Goal: Complete application form

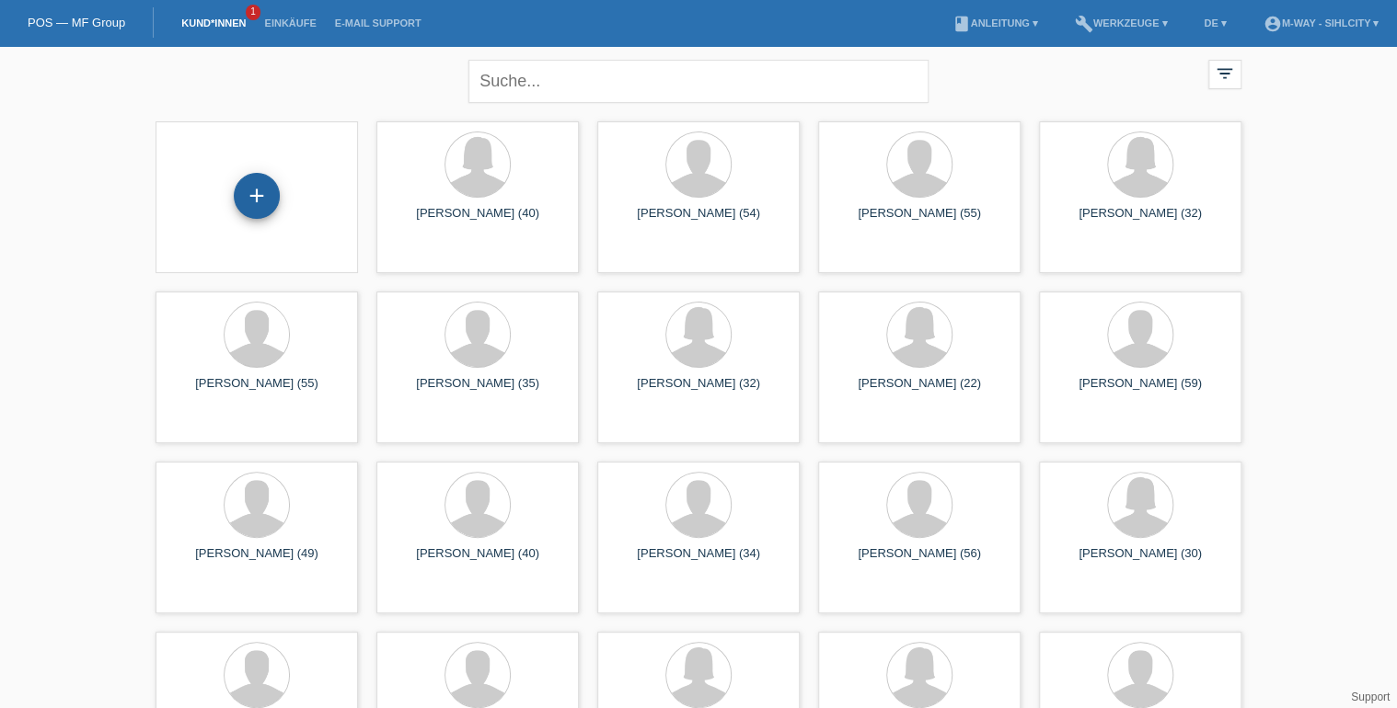
click at [252, 194] on div "+" at bounding box center [257, 196] width 46 height 46
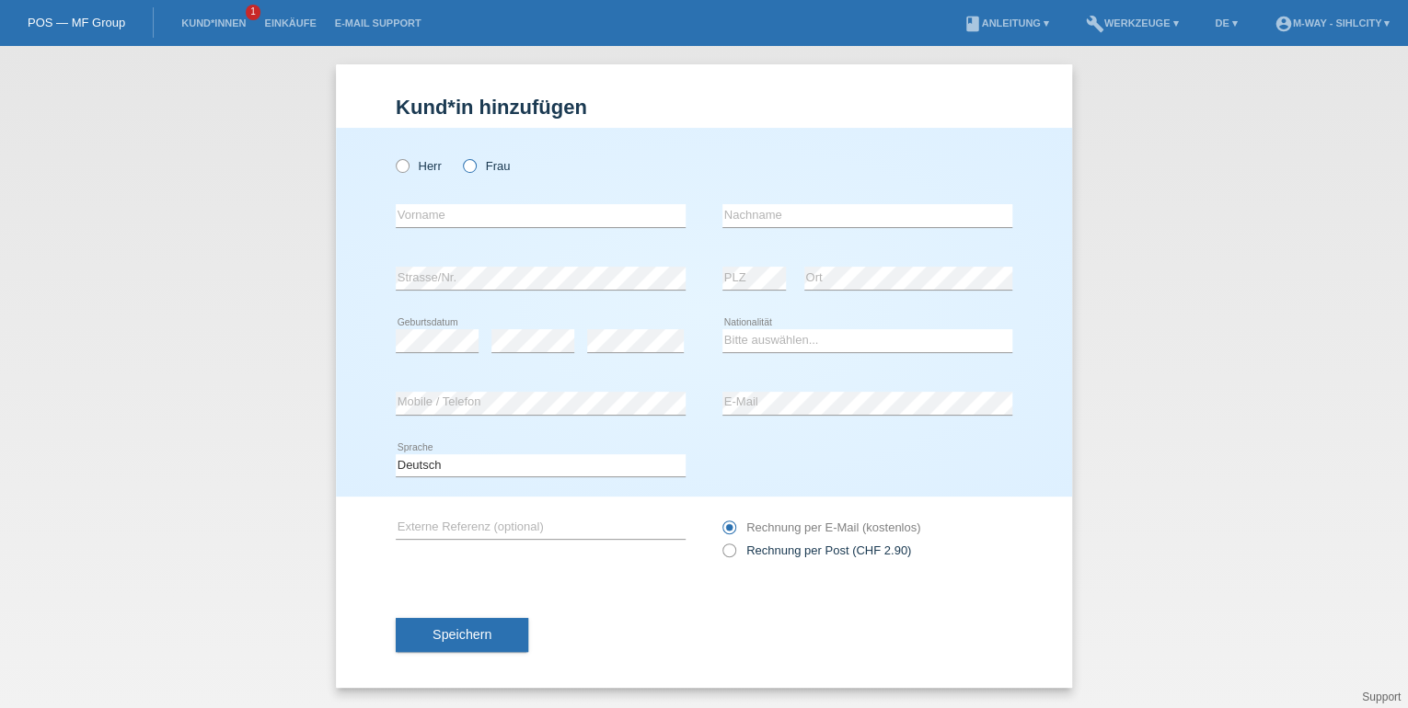
click at [460, 156] on icon at bounding box center [460, 156] width 0 height 0
click at [471, 166] on input "Frau" at bounding box center [469, 165] width 12 height 12
radio input "true"
click at [537, 215] on input "text" at bounding box center [541, 215] width 290 height 23
type input "[PERSON_NAME]"
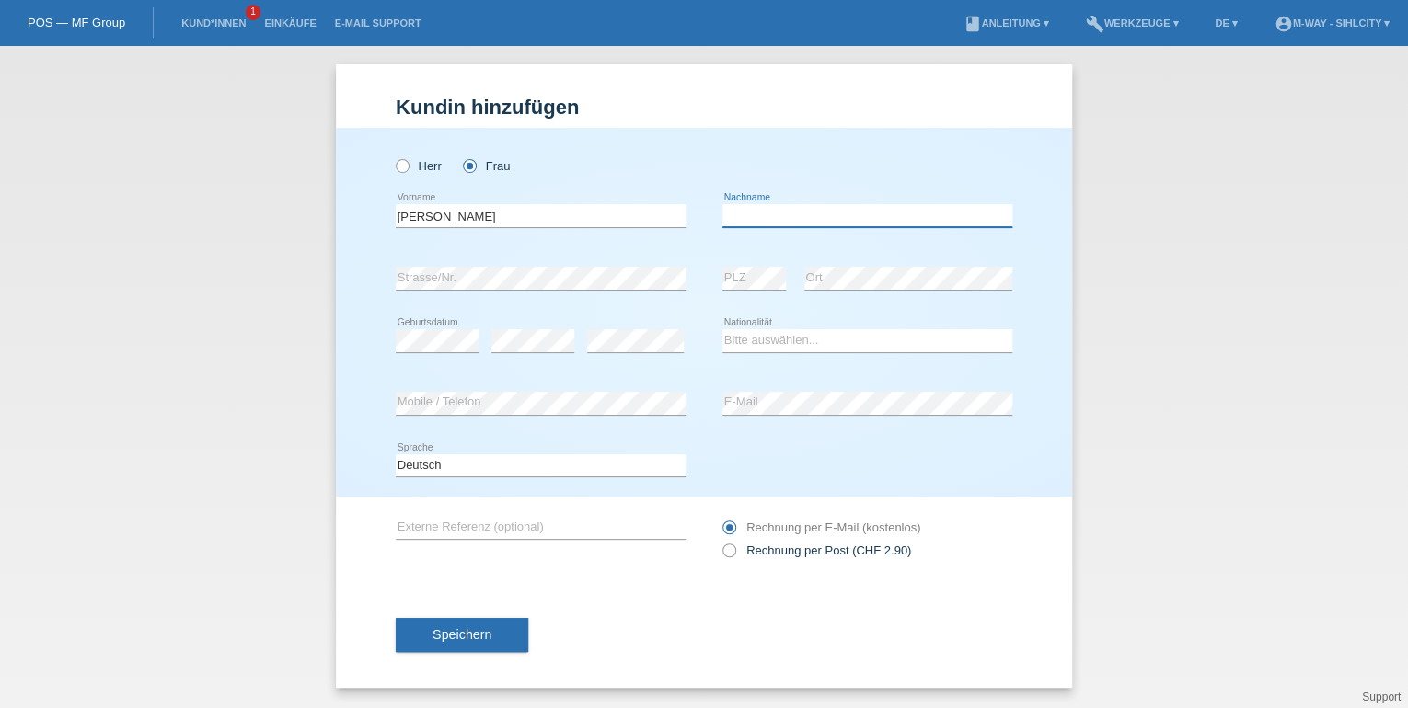
click at [872, 221] on input "text" at bounding box center [867, 215] width 290 height 23
type input "winter"
click at [836, 346] on select "Bitte auswählen... Schweiz Deutschland Liechtenstein Österreich ------------ Af…" at bounding box center [867, 340] width 290 height 22
select select "CH"
click at [722, 329] on select "Bitte auswählen... Schweiz Deutschland Liechtenstein Österreich ------------ Af…" at bounding box center [867, 340] width 290 height 22
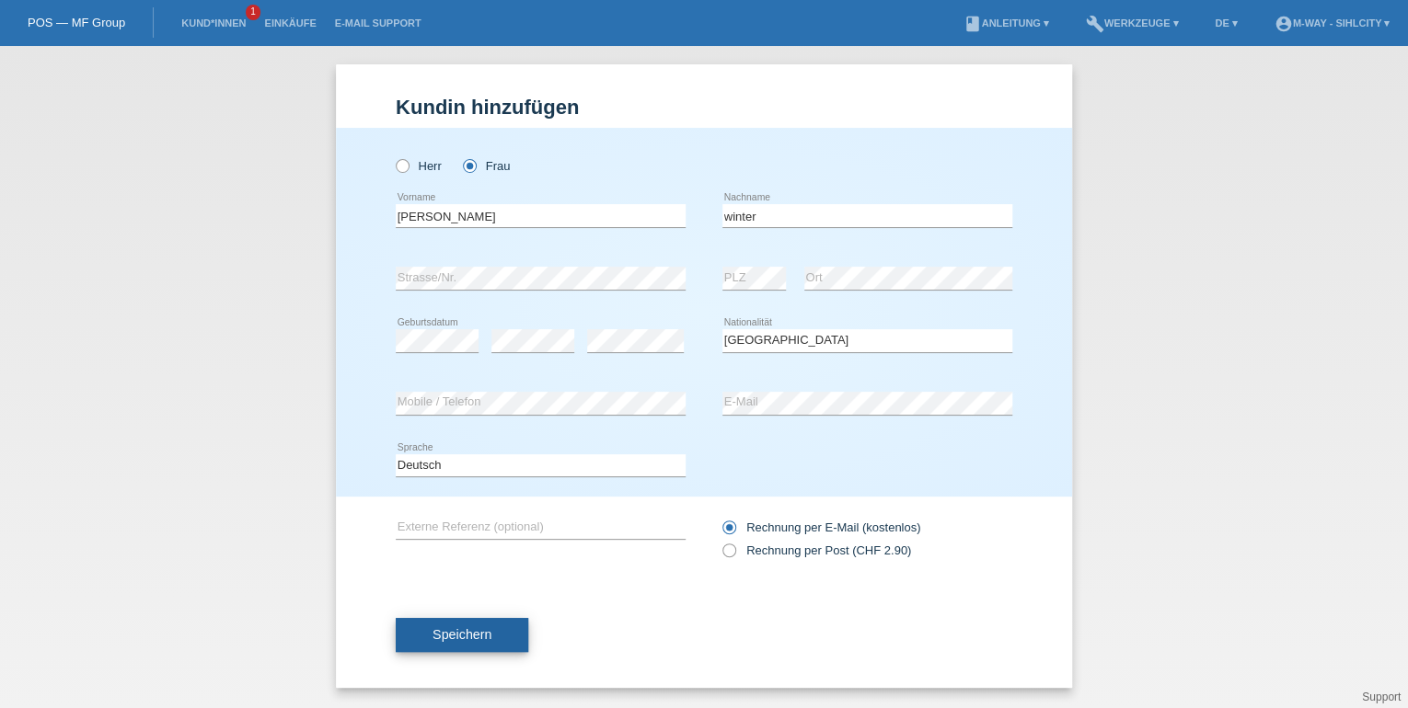
click at [478, 630] on span "Speichern" at bounding box center [461, 635] width 59 height 15
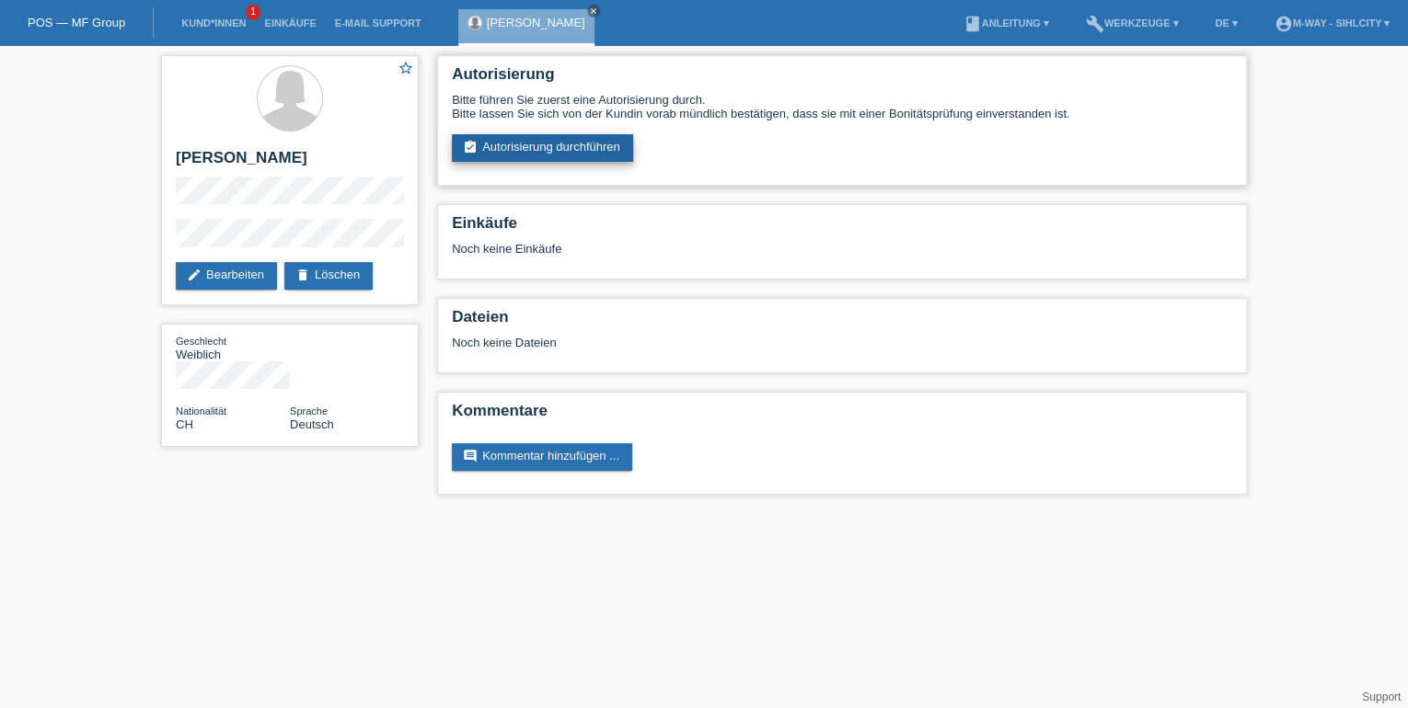
click at [559, 144] on link "assignment_turned_in Autorisierung durchführen" at bounding box center [542, 148] width 181 height 28
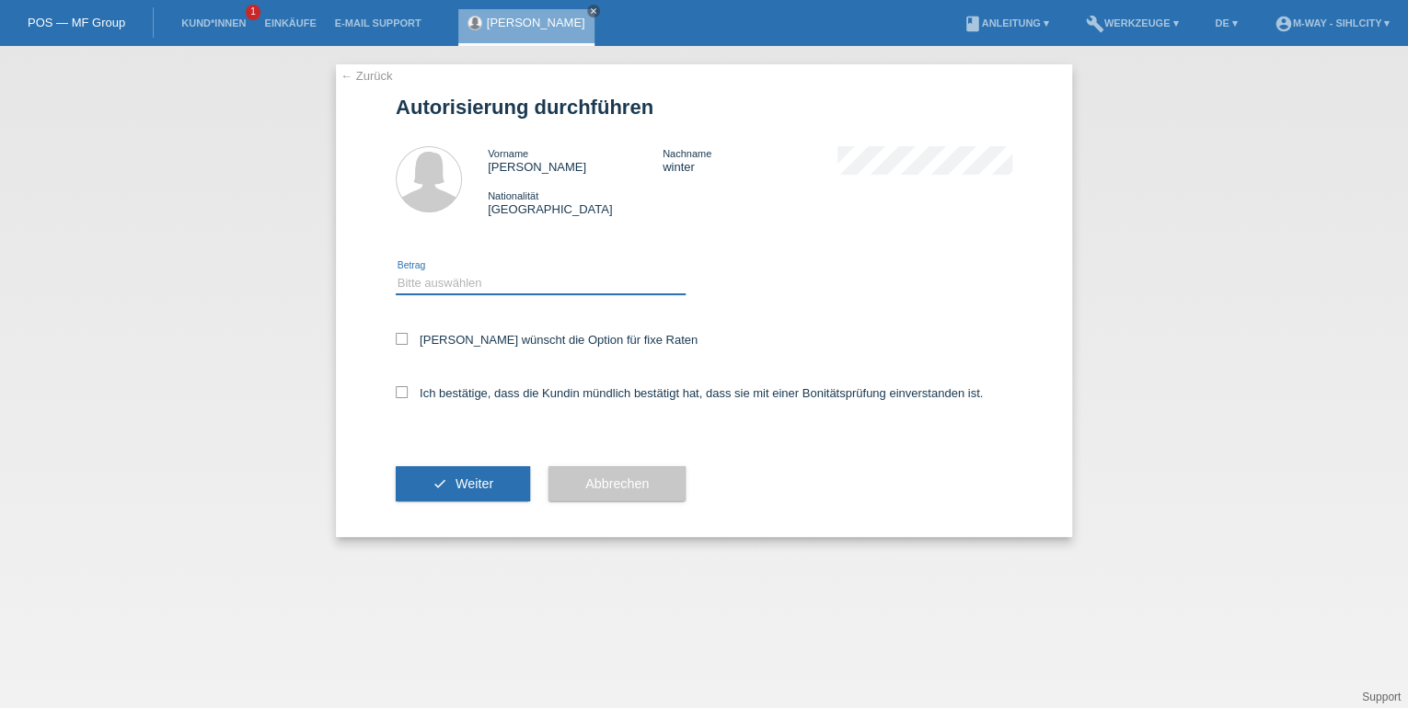
click at [508, 287] on select "Bitte auswählen CHF 1.00 - CHF 499.00 CHF 500.00 - CHF 1'999.00 CHF 2'000.00 - …" at bounding box center [541, 283] width 290 height 22
select select "3"
click at [396, 272] on select "Bitte auswählen CHF 1.00 - CHF 499.00 CHF 500.00 - CHF 1'999.00 CHF 2'000.00 - …" at bounding box center [541, 283] width 290 height 22
click at [404, 335] on icon at bounding box center [402, 339] width 12 height 12
click at [404, 335] on input "Kundin wünscht die Option für fixe Raten" at bounding box center [402, 339] width 12 height 12
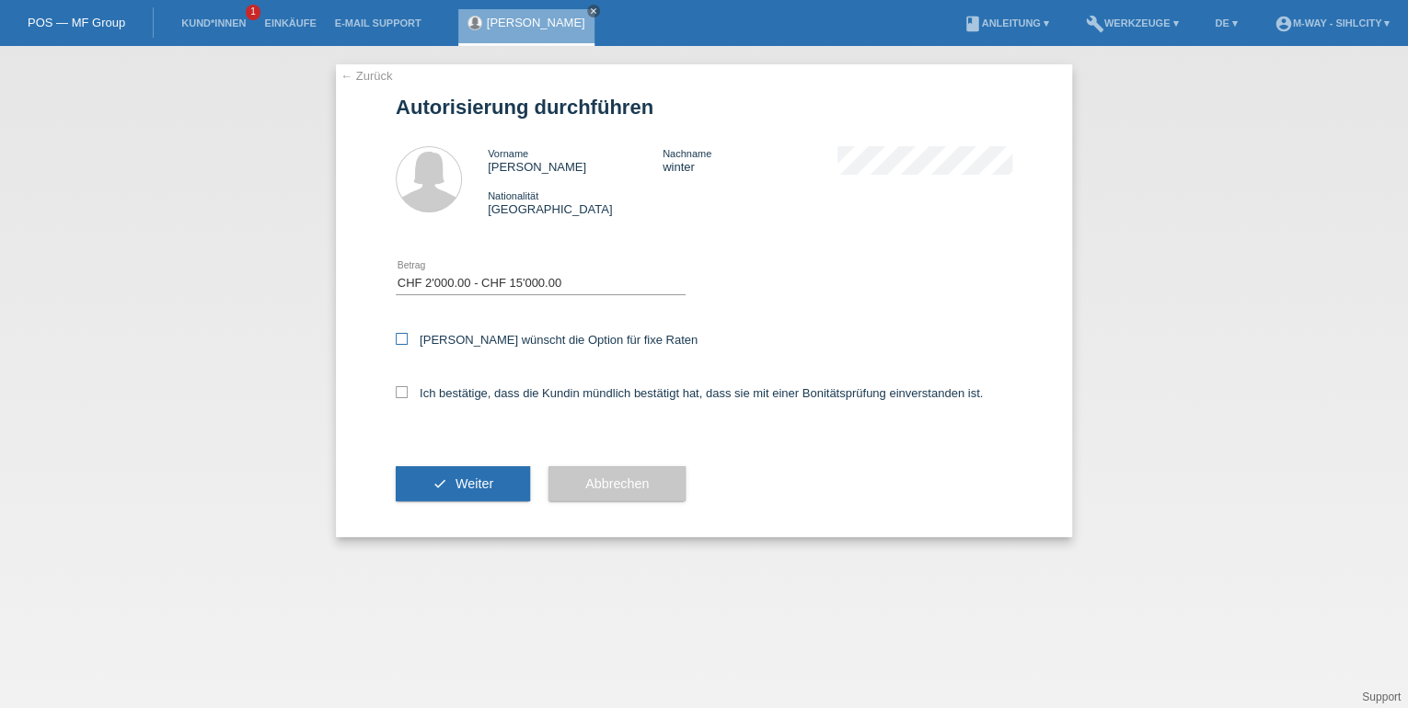
checkbox input "true"
click at [400, 388] on icon at bounding box center [402, 392] width 12 height 12
click at [400, 388] on input "Ich bestätige, dass die Kundin mündlich bestätigt hat, dass sie mit einer Bonit…" at bounding box center [402, 392] width 12 height 12
checkbox input "true"
click at [454, 476] on button "check Weiter" at bounding box center [463, 483] width 134 height 35
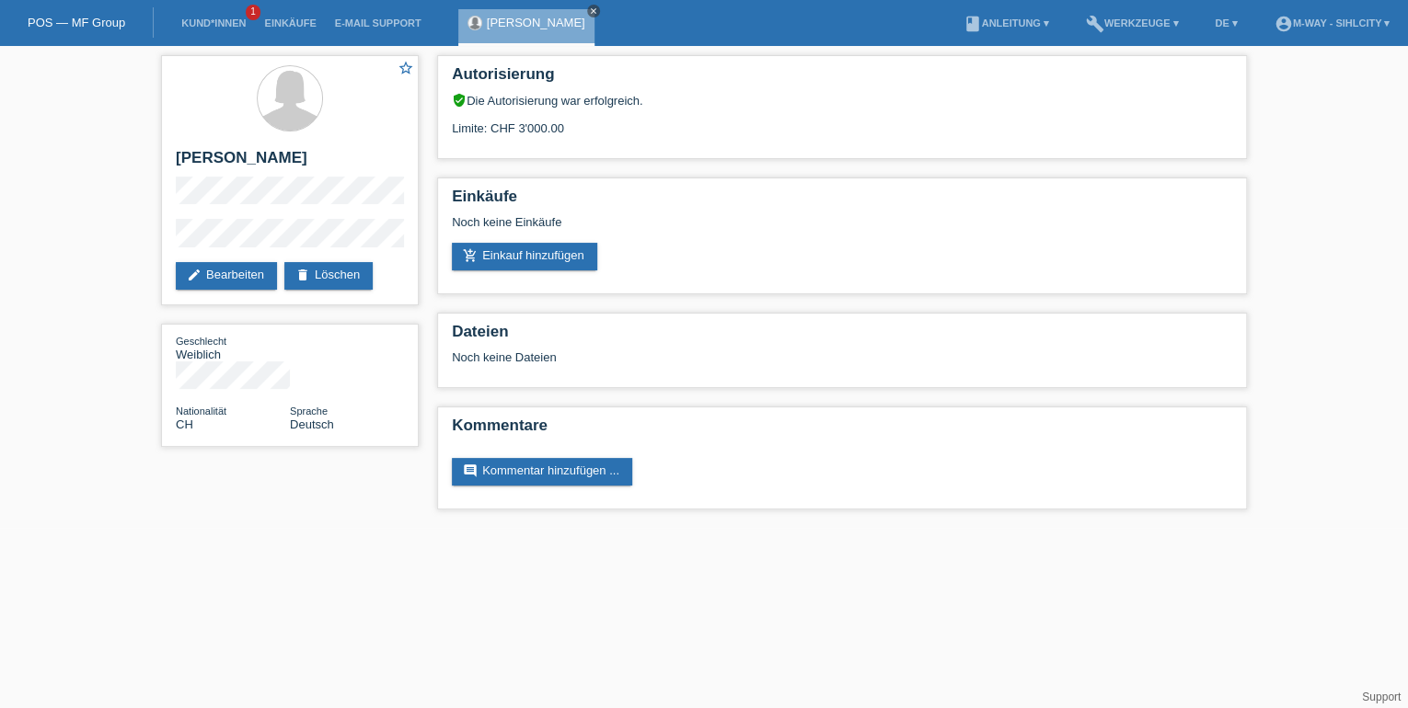
click at [589, 8] on icon "close" at bounding box center [593, 10] width 9 height 9
